Goal: Find specific page/section: Find specific page/section

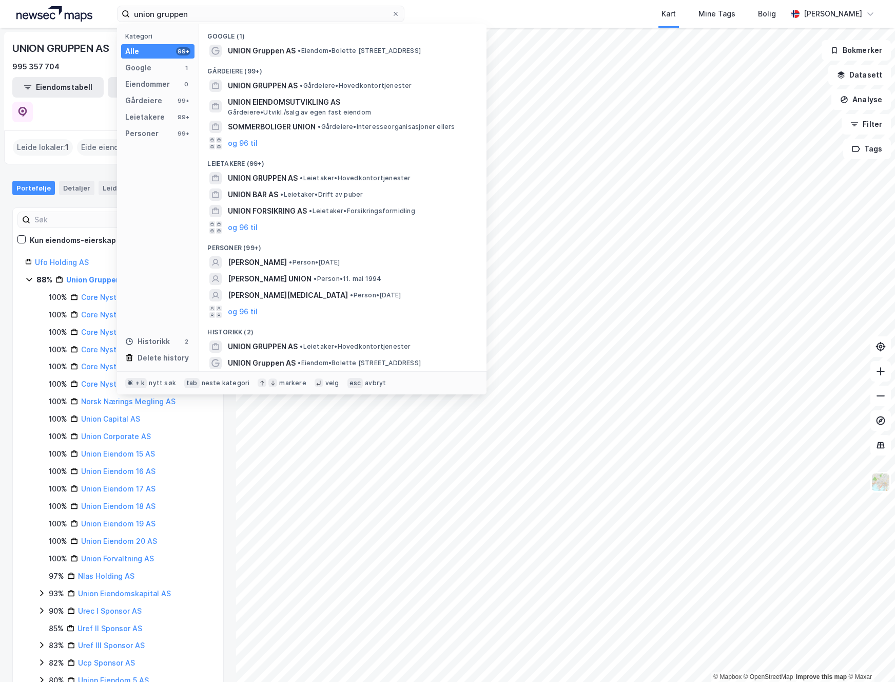
drag, startPoint x: 209, startPoint y: 16, endPoint x: 43, endPoint y: 7, distance: 166.0
click at [43, 7] on div "union gruppen Kategori Alle 99+ Google 1 Eiendommer 0 Gårdeiere 99+ Leietakere …" at bounding box center [447, 14] width 895 height 28
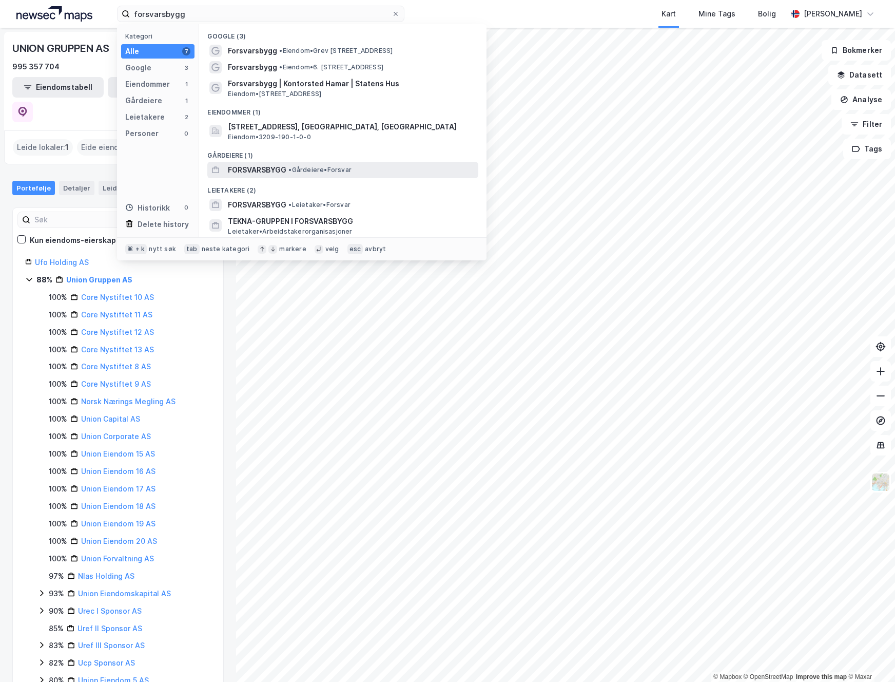
type input "forsvarsbygg"
click at [283, 169] on span "FORSVARSBYGG" at bounding box center [257, 170] width 59 height 12
